Goal: Transaction & Acquisition: Purchase product/service

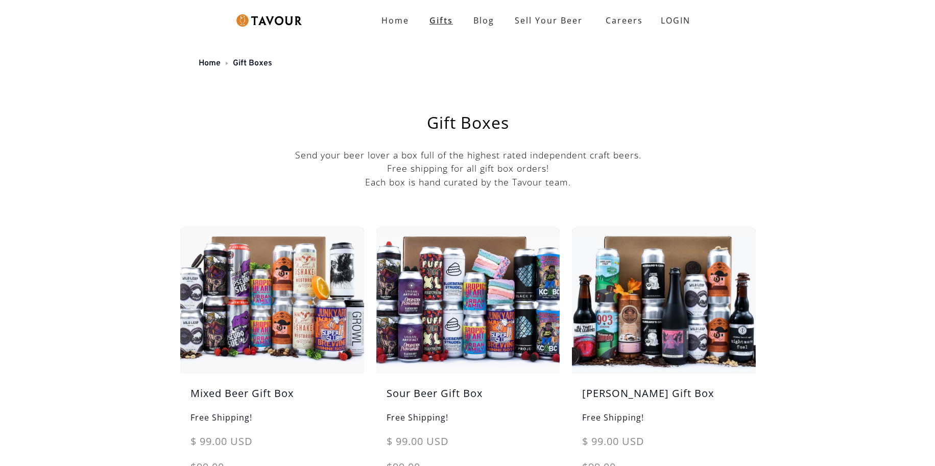
click at [439, 21] on link "Gifts" at bounding box center [441, 20] width 44 height 20
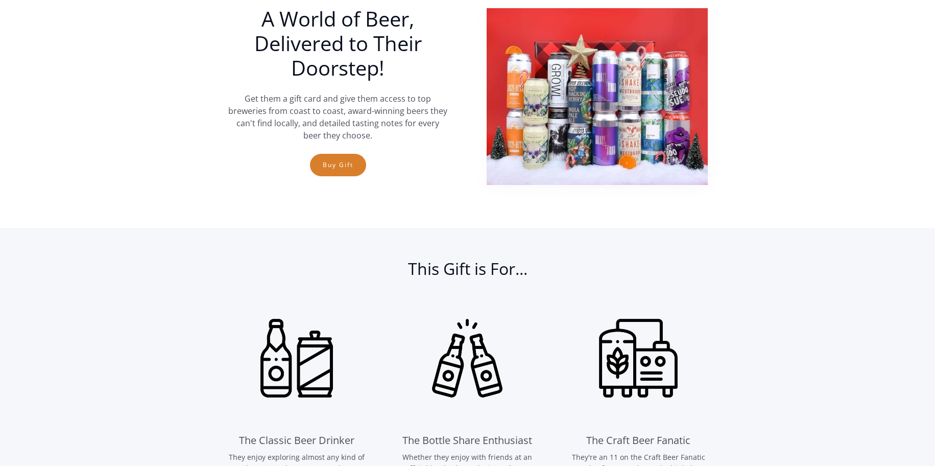
scroll to position [404, 0]
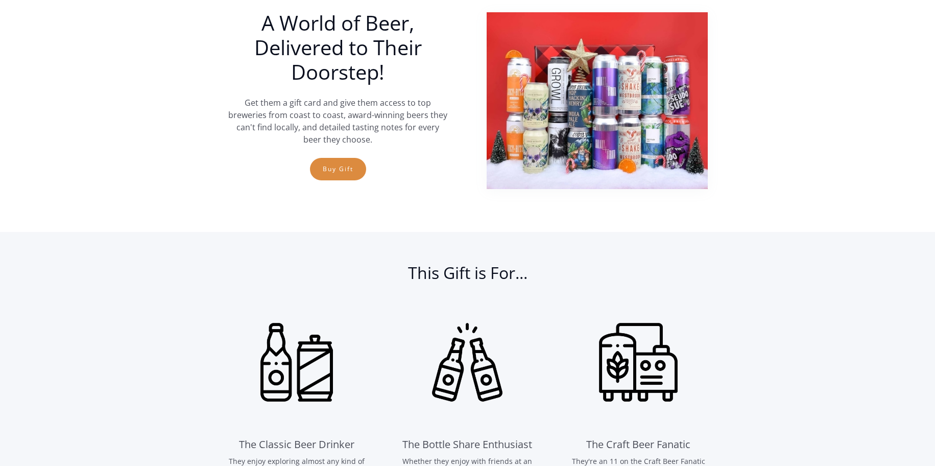
click at [337, 172] on link "Buy Gift" at bounding box center [338, 169] width 56 height 22
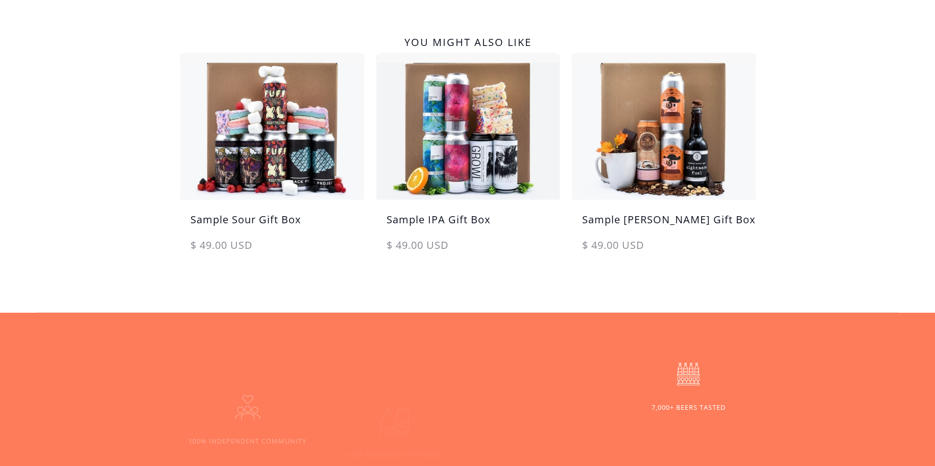
scroll to position [554, 0]
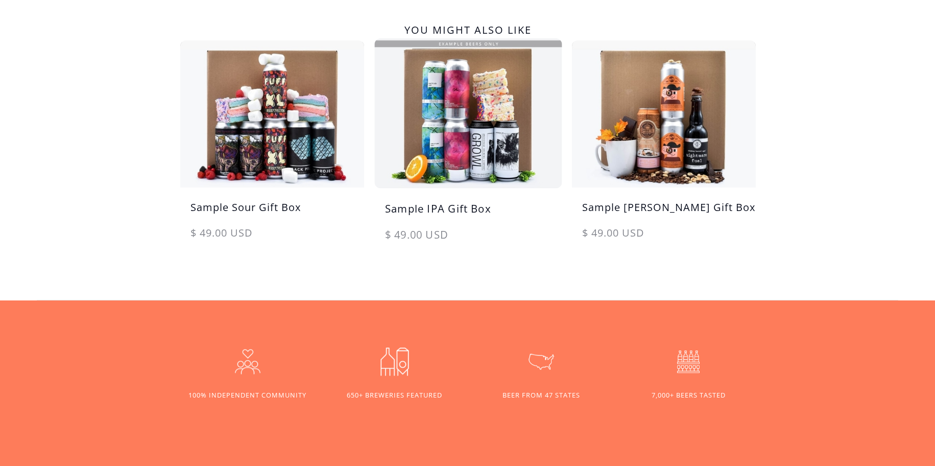
click at [455, 142] on img at bounding box center [467, 113] width 193 height 155
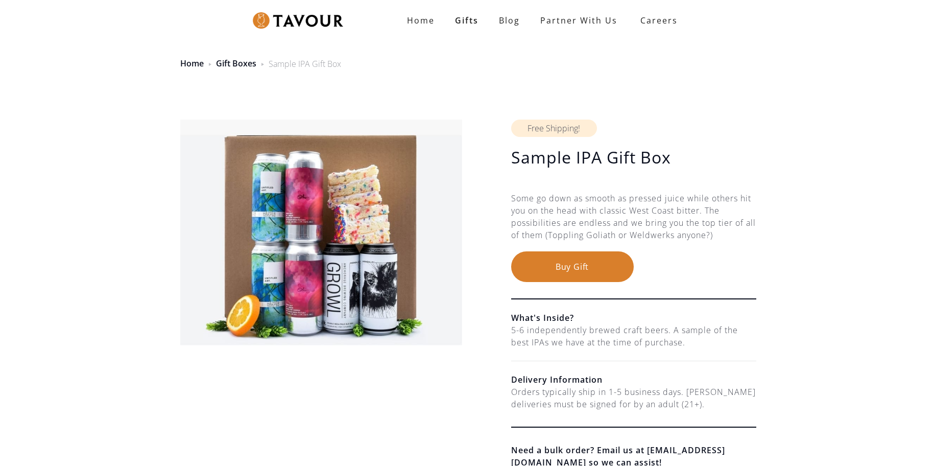
scroll to position [93, 0]
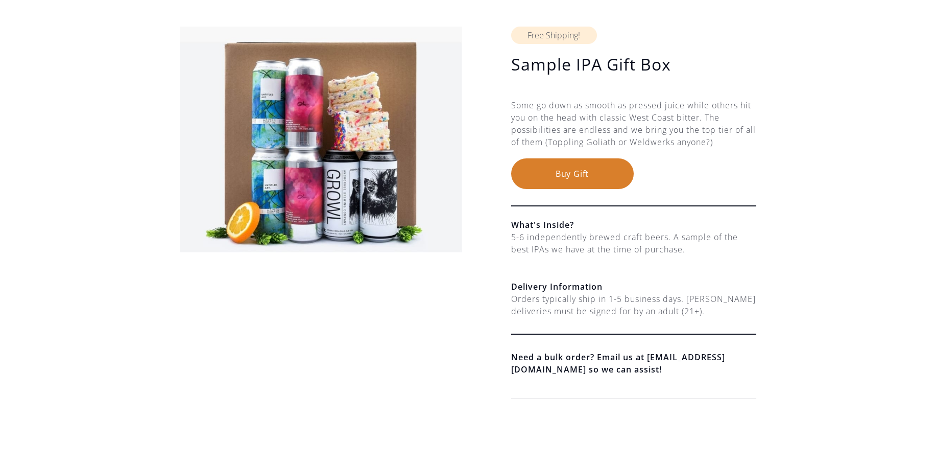
click at [568, 172] on button "Buy Gift" at bounding box center [572, 173] width 123 height 31
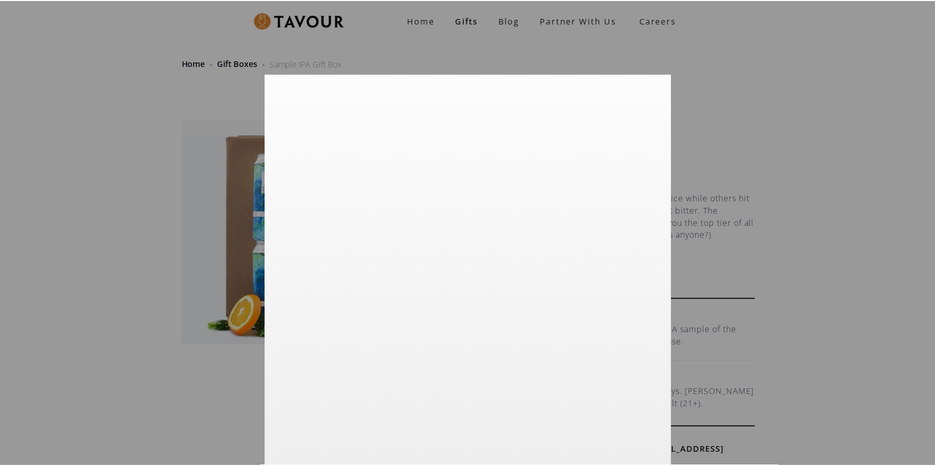
scroll to position [0, 0]
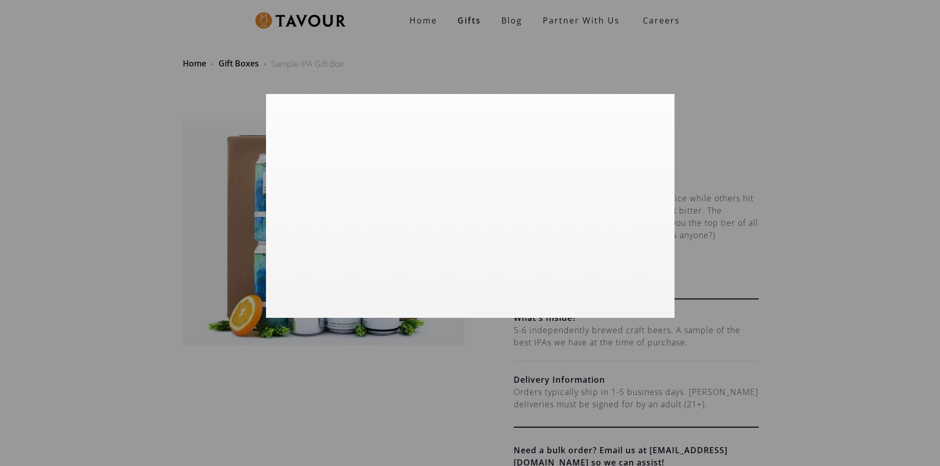
click at [182, 108] on div at bounding box center [470, 233] width 940 height 466
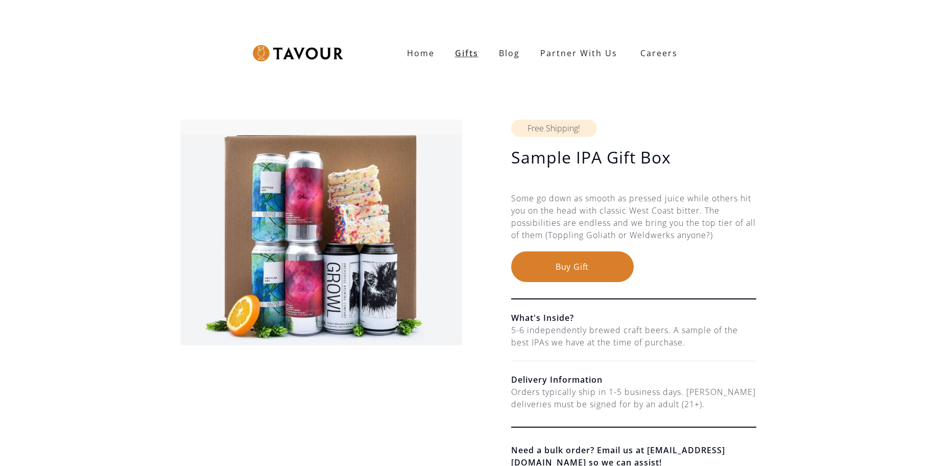
click at [465, 49] on link "Gifts" at bounding box center [467, 53] width 44 height 20
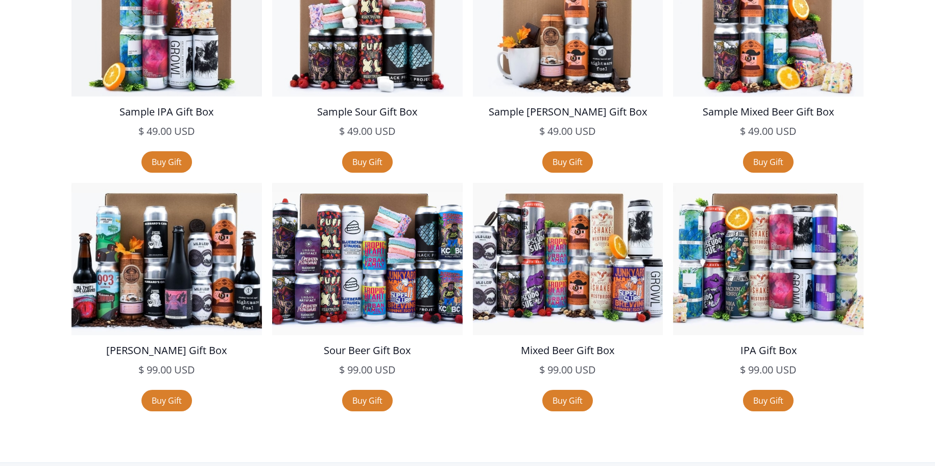
scroll to position [1912, 0]
